Goal: Check status: Check status

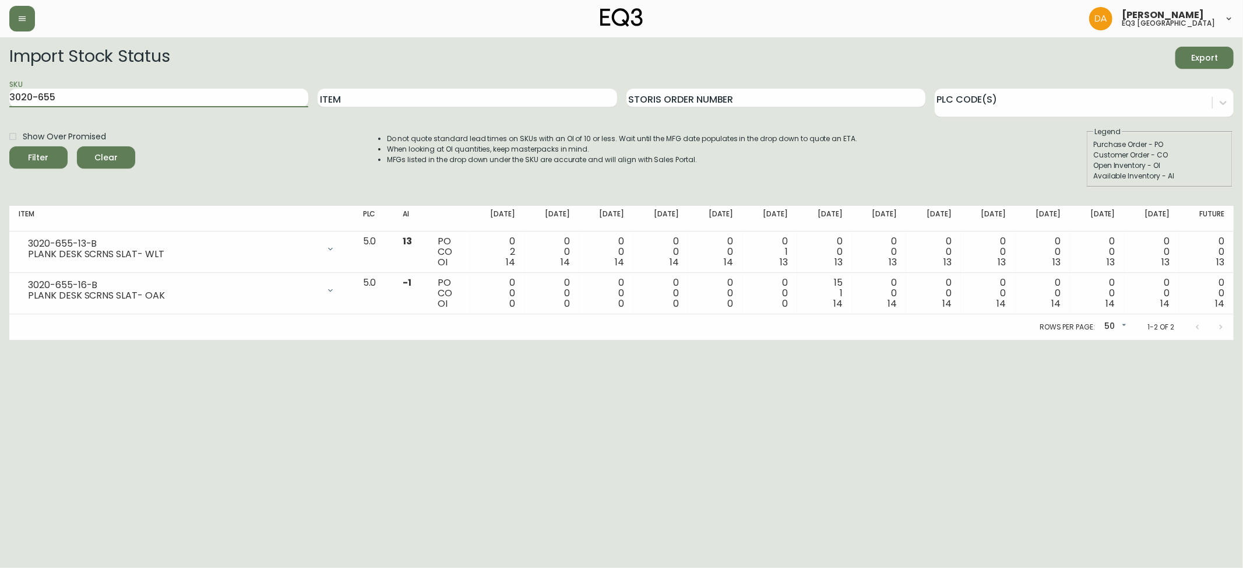
drag, startPoint x: 188, startPoint y: 98, endPoint x: 0, endPoint y: 48, distance: 194.3
click at [0, 64] on main "Import Stock Status Export SKU 3020-655 Item Storis Order Number PLC Code(s) Sh…" at bounding box center [621, 188] width 1243 height 302
type input "1"
type input "[PHONE_NUMBER]"
click at [9, 146] on button "Filter" at bounding box center [38, 157] width 58 height 22
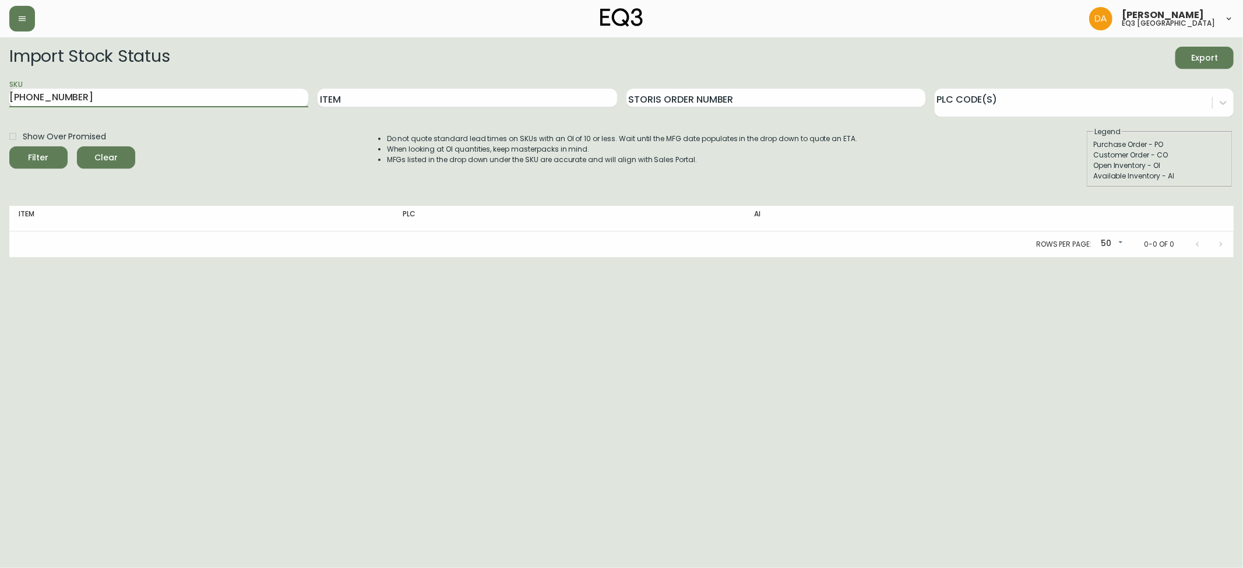
click at [10, 157] on button "Filter" at bounding box center [38, 157] width 58 height 22
click at [19, 139] on input "Show Over Promised" at bounding box center [13, 136] width 20 height 20
checkbox input "true"
click at [50, 158] on span "Filter" at bounding box center [39, 157] width 40 height 15
click at [1222, 244] on div at bounding box center [1209, 243] width 47 height 23
